Goal: Information Seeking & Learning: Learn about a topic

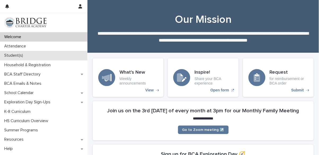
click at [30, 53] on div "Student(s)" at bounding box center [43, 55] width 87 height 9
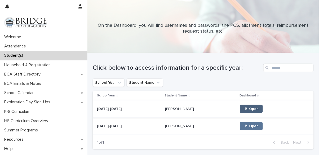
click at [252, 111] on link "🖱 Open" at bounding box center [251, 109] width 23 height 8
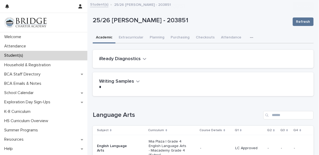
scroll to position [78, 0]
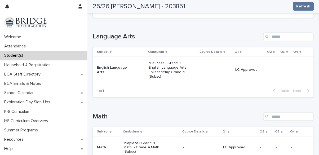
click at [176, 68] on p "Mia Plaza | Grade 4 English Language Arts - Miacademy Grade 4 (Subsc)" at bounding box center [168, 70] width 38 height 18
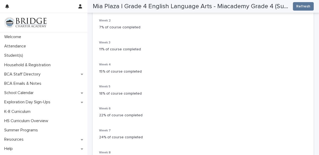
scroll to position [128, 0]
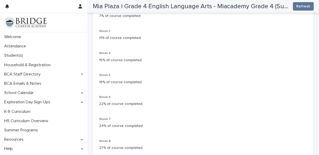
click at [159, 68] on div "Week 1 3% of course completed Week 2 7% of course completed Week 3 11% of cours…" at bounding box center [203, 81] width 208 height 192
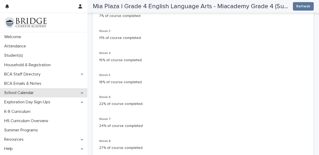
click at [26, 92] on p "School Calendar" at bounding box center [20, 92] width 36 height 5
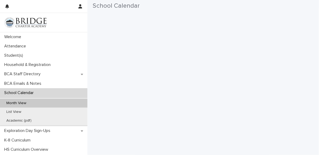
scroll to position [72, 0]
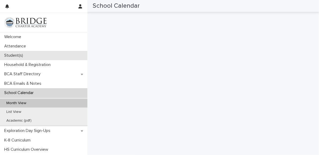
click at [15, 53] on p "Student(s)" at bounding box center [14, 55] width 25 height 5
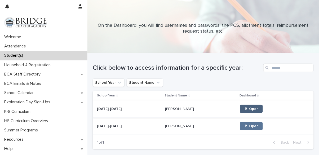
click at [244, 108] on span "🖱 Open" at bounding box center [251, 109] width 14 height 4
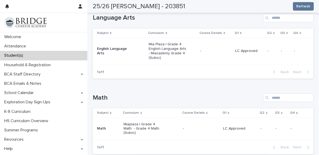
scroll to position [97, 0]
click at [126, 49] on p "English Language Arts" at bounding box center [116, 51] width 38 height 9
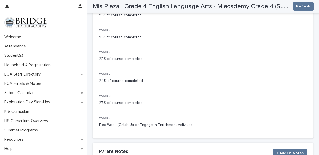
scroll to position [176, 0]
